Goal: Task Accomplishment & Management: Use online tool/utility

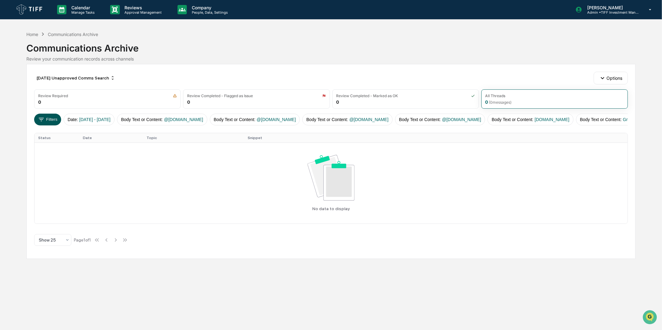
click at [53, 117] on button "Filters" at bounding box center [47, 120] width 27 height 12
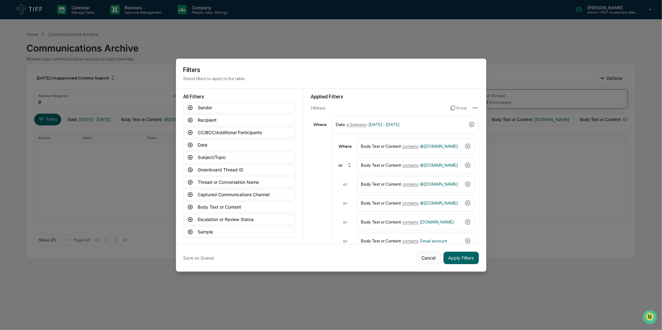
click at [421, 254] on button "Cancel" at bounding box center [428, 258] width 25 height 12
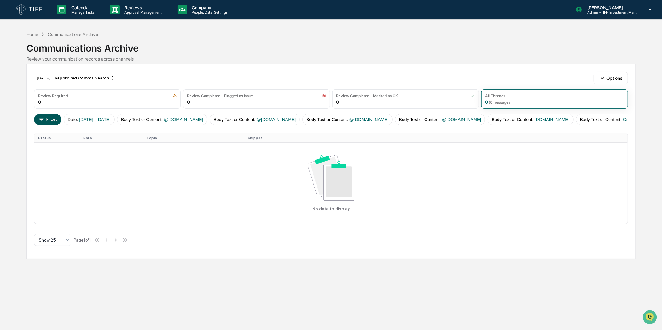
click at [56, 119] on button "Filters" at bounding box center [47, 120] width 27 height 12
click at [82, 78] on div "[DATE] Unapproved Comms Search" at bounding box center [75, 78] width 83 height 10
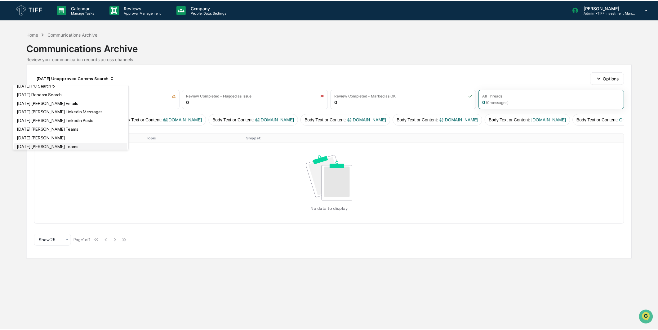
scroll to position [705, 0]
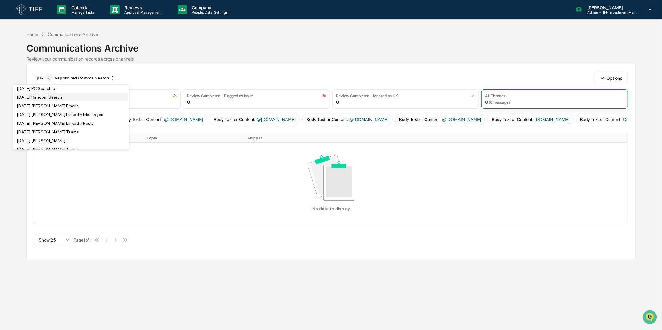
click at [59, 99] on div "[DATE] Random Search" at bounding box center [39, 96] width 45 height 5
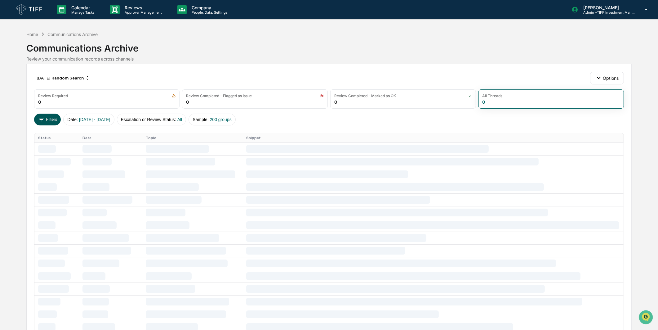
click at [54, 119] on button "Filters" at bounding box center [47, 120] width 27 height 12
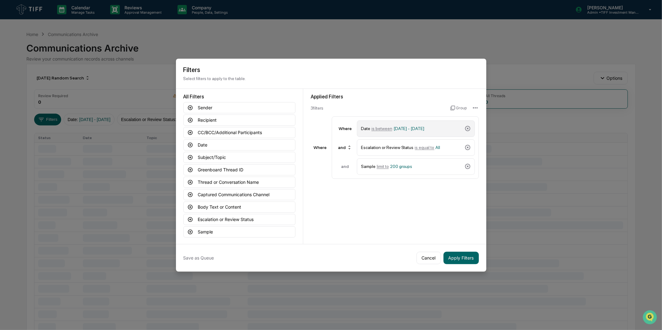
click at [413, 120] on div "Date is between [DATE] - [DATE]" at bounding box center [416, 128] width 118 height 16
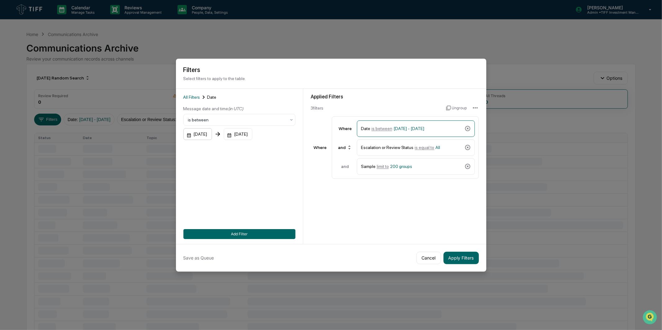
click at [207, 132] on div "[DATE]" at bounding box center [197, 134] width 29 height 12
click at [268, 145] on icon "Next month" at bounding box center [271, 148] width 7 height 7
click at [208, 172] on button "1" at bounding box center [206, 173] width 11 height 11
click at [245, 132] on div "[DATE]" at bounding box center [238, 134] width 29 height 12
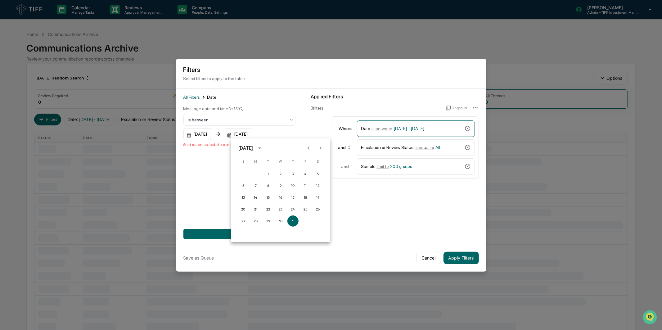
click at [321, 149] on icon "Next month" at bounding box center [320, 148] width 7 height 7
click at [270, 219] on button "30" at bounding box center [267, 220] width 11 height 11
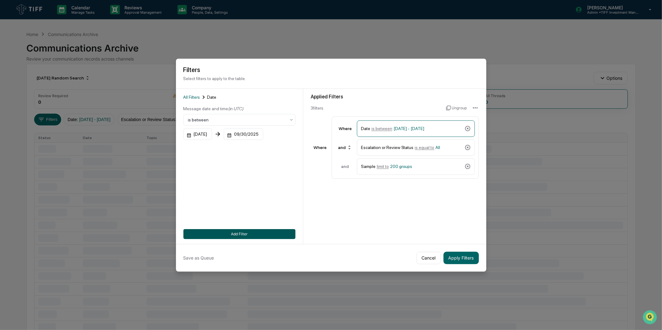
click at [270, 232] on button "Add Filter" at bounding box center [239, 234] width 112 height 10
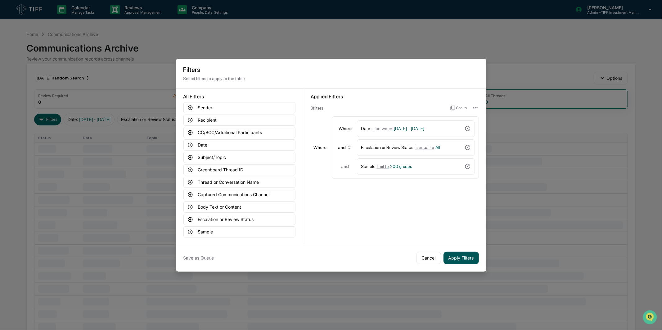
click at [466, 256] on button "Apply Filters" at bounding box center [460, 258] width 35 height 12
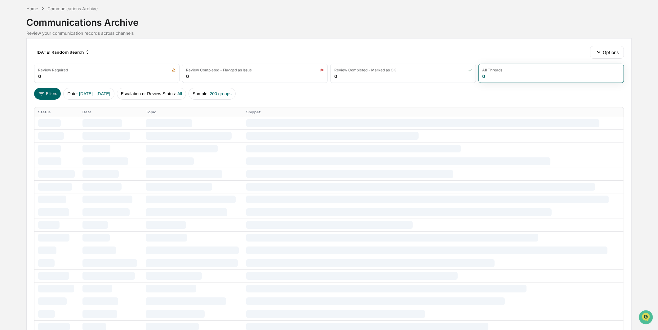
scroll to position [0, 0]
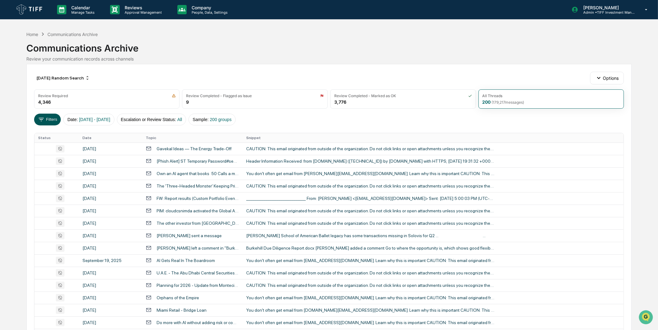
click at [48, 120] on button "Filters" at bounding box center [47, 120] width 27 height 12
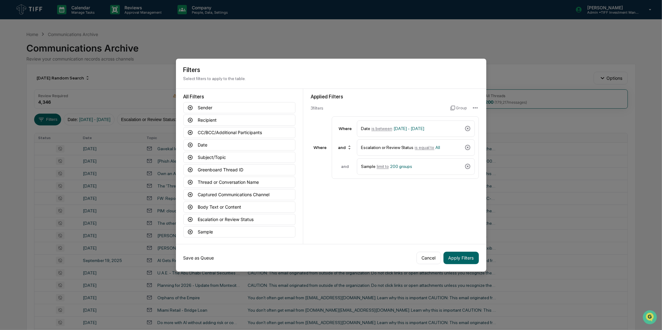
click at [203, 257] on button "Save as Queue" at bounding box center [198, 258] width 31 height 12
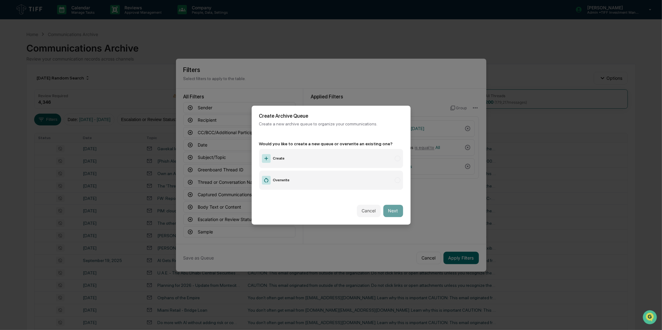
click at [286, 155] on label "Create" at bounding box center [331, 158] width 144 height 19
click at [359, 215] on button "Cancel" at bounding box center [369, 210] width 24 height 12
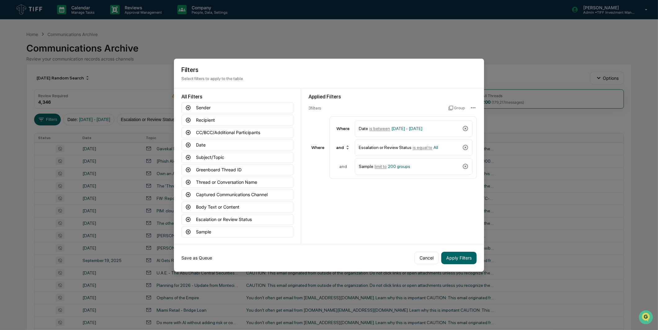
click at [195, 255] on button "Save as Queue" at bounding box center [196, 258] width 31 height 12
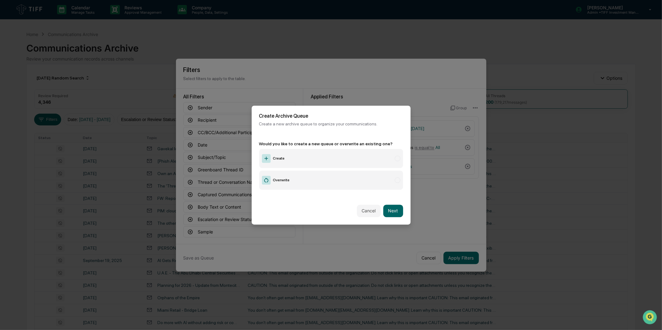
click at [367, 150] on label "Create" at bounding box center [331, 158] width 144 height 19
click at [392, 208] on button "Next" at bounding box center [393, 210] width 20 height 12
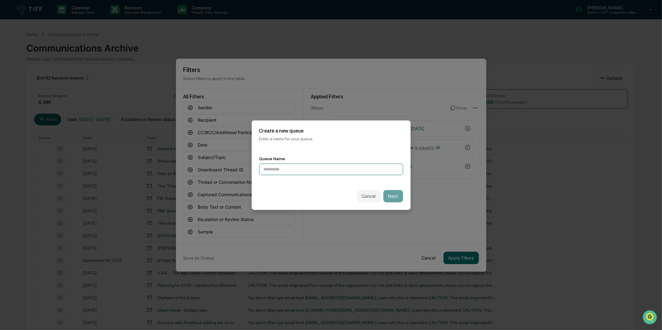
click at [326, 171] on input at bounding box center [331, 168] width 144 height 11
type input "**********"
click at [395, 197] on button "Next" at bounding box center [393, 196] width 20 height 12
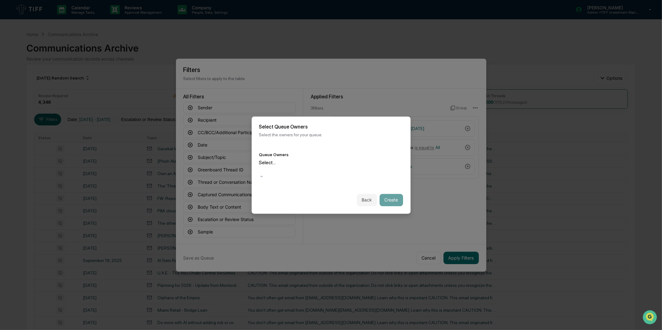
click at [261, 169] on div at bounding box center [260, 169] width 1 height 7
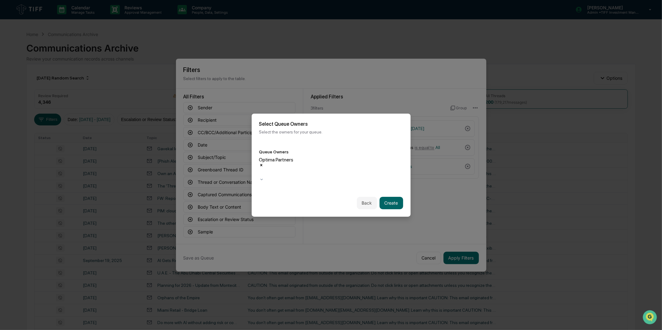
click at [364, 140] on div "Select Queue Owners Select the owners for your queue." at bounding box center [331, 128] width 159 height 28
click at [381, 201] on div "Back Create" at bounding box center [331, 202] width 159 height 27
click at [382, 198] on button "Create" at bounding box center [391, 203] width 24 height 12
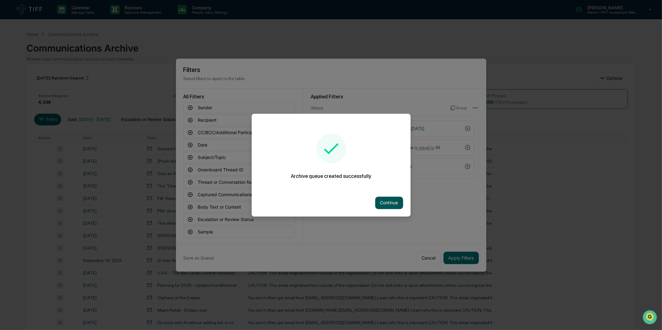
click at [397, 203] on button "Continue" at bounding box center [389, 202] width 28 height 12
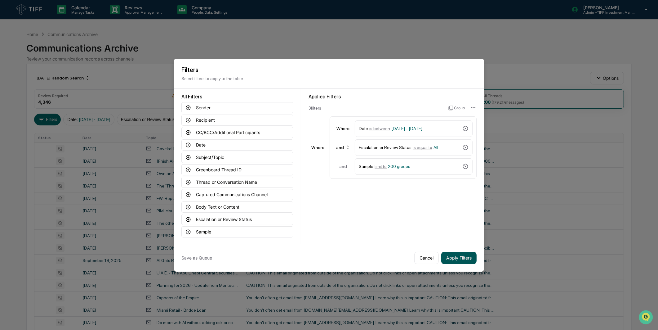
click at [452, 260] on button "Apply Filters" at bounding box center [458, 258] width 35 height 12
